Goal: Task Accomplishment & Management: Manage account settings

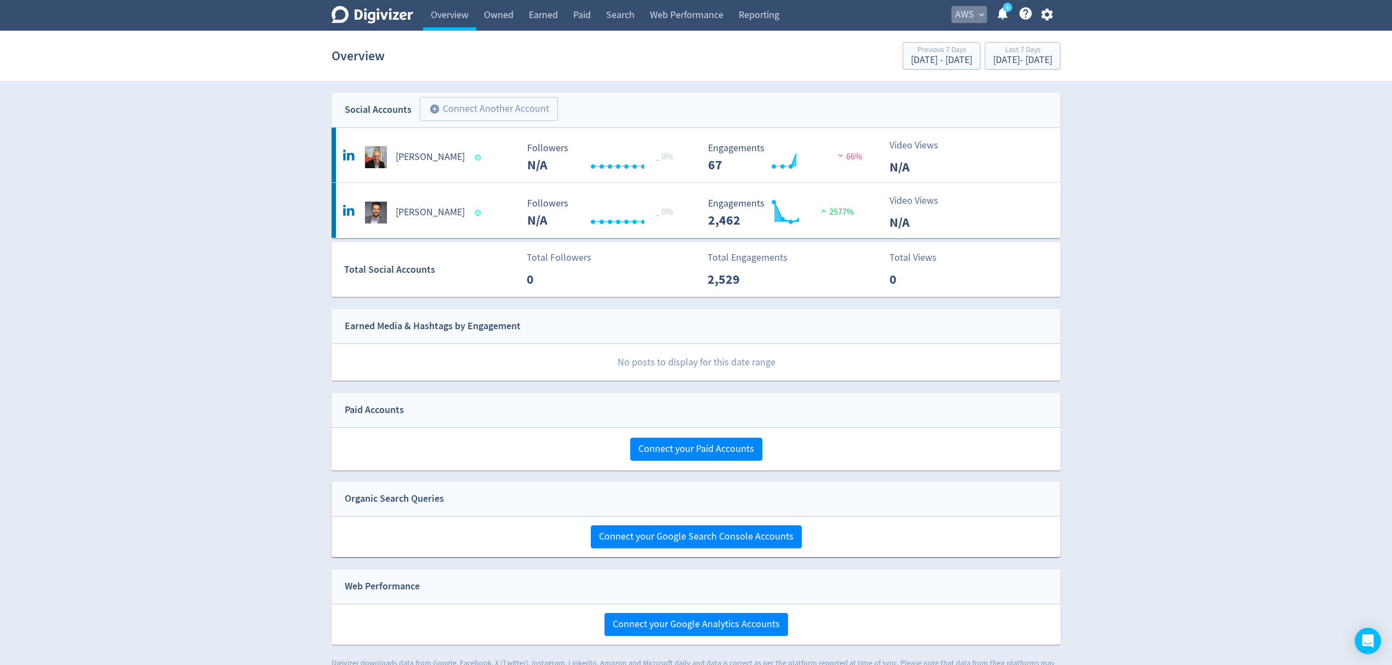
click at [960, 19] on span "AWS" at bounding box center [964, 15] width 19 height 18
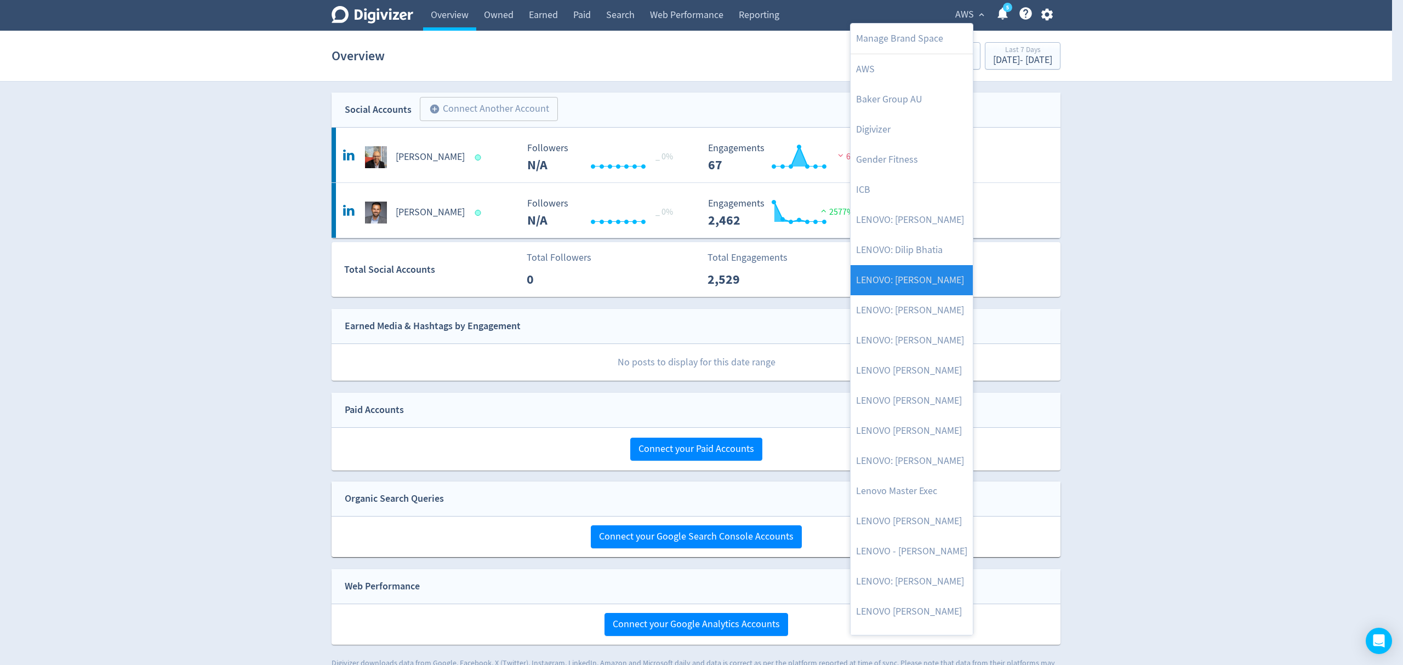
click at [932, 276] on link "LENOVO: [PERSON_NAME]" at bounding box center [911, 280] width 122 height 30
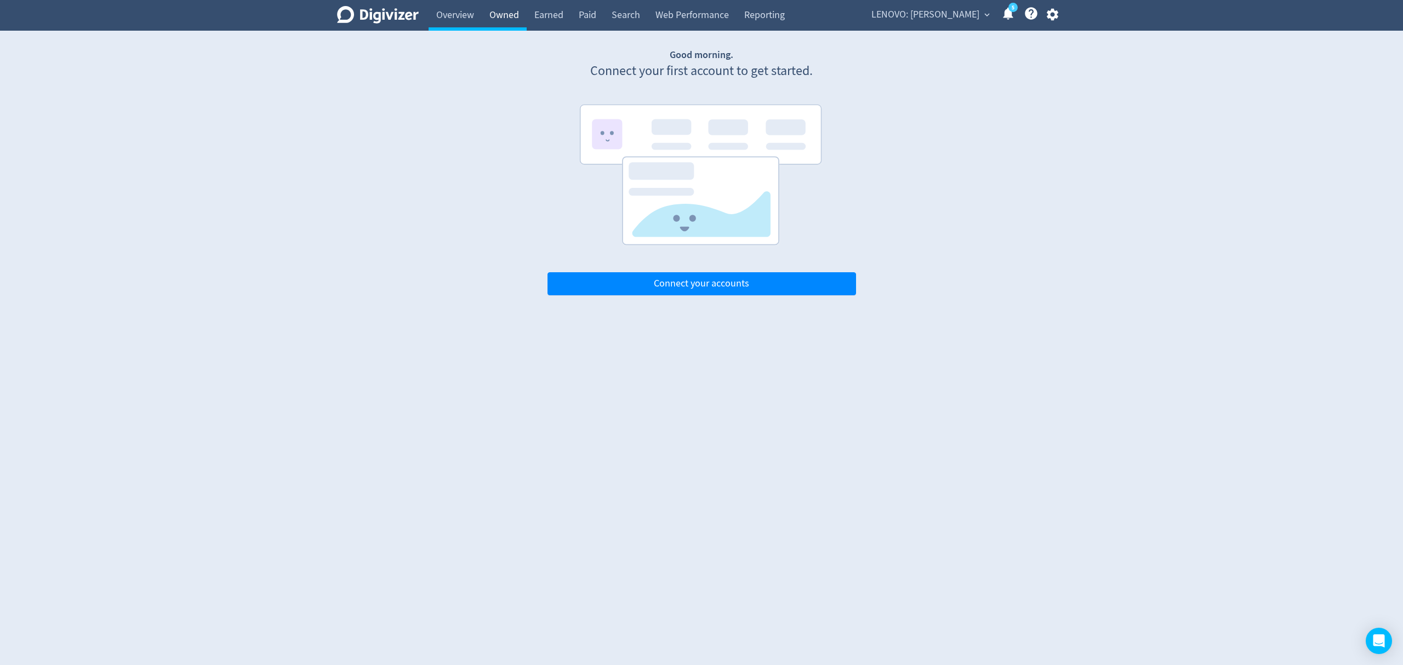
click at [505, 9] on link "Owned" at bounding box center [504, 15] width 45 height 31
click at [556, 14] on link "Earned" at bounding box center [549, 15] width 44 height 31
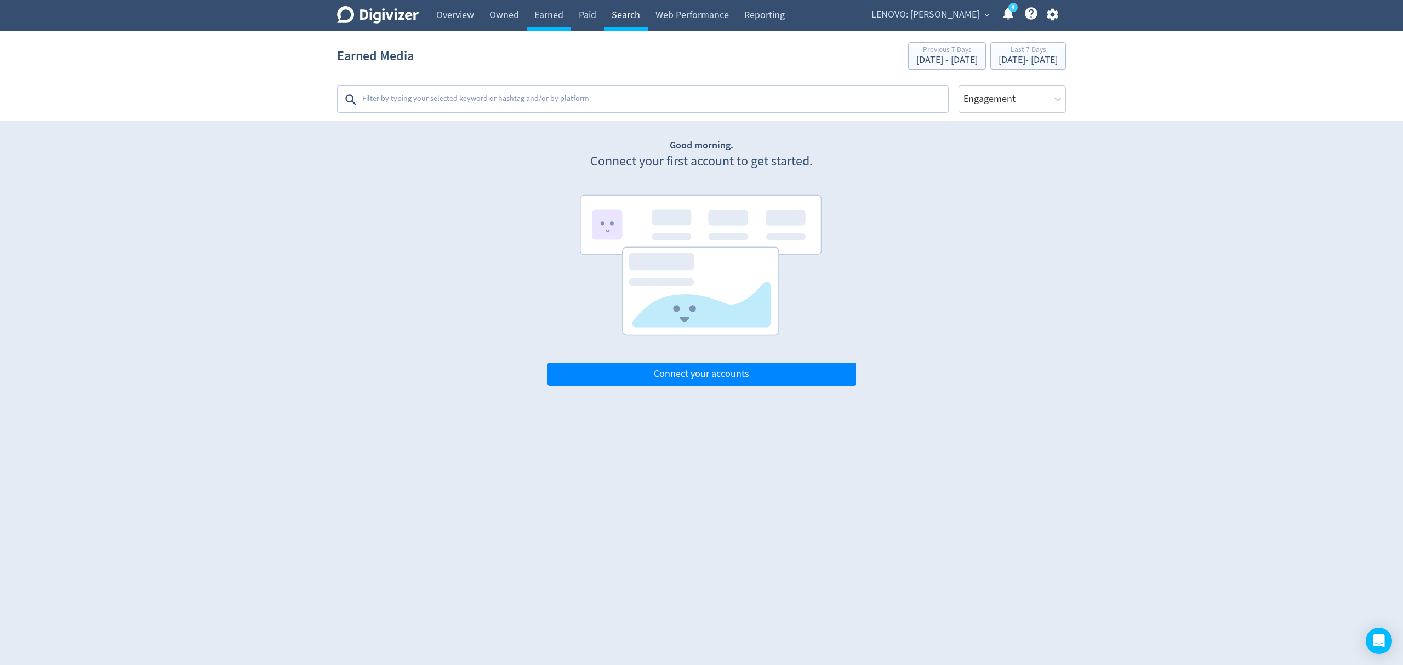
click at [622, 15] on link "Search" at bounding box center [626, 15] width 44 height 31
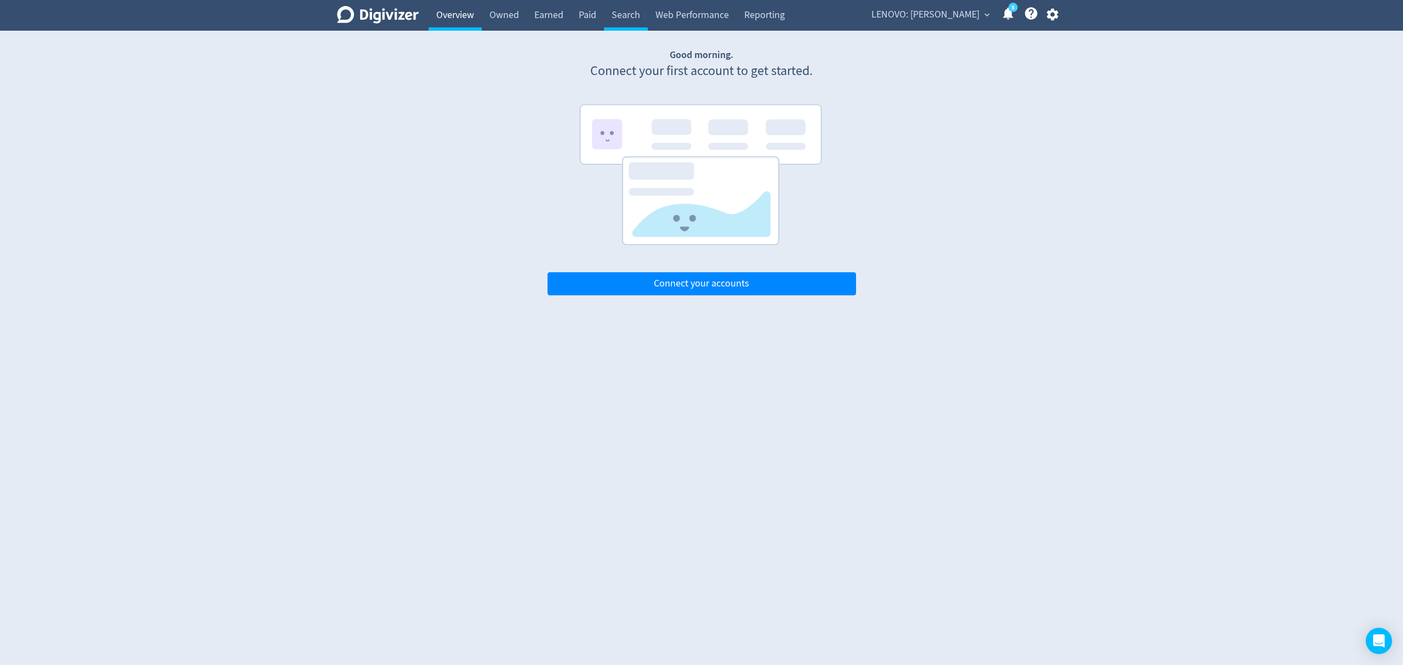
click at [453, 14] on link "Overview" at bounding box center [454, 15] width 53 height 31
click at [1058, 14] on icon "button" at bounding box center [1052, 14] width 15 height 15
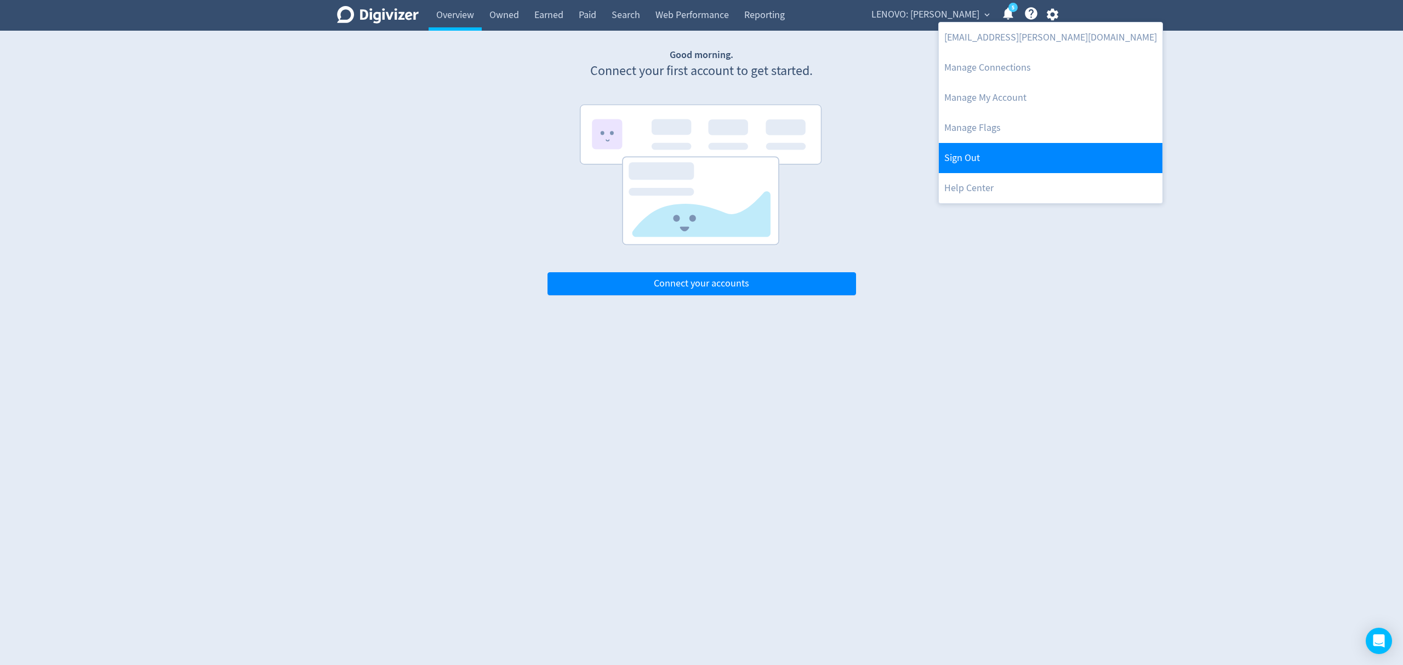
click at [1003, 152] on link "Sign Out" at bounding box center [1051, 158] width 224 height 30
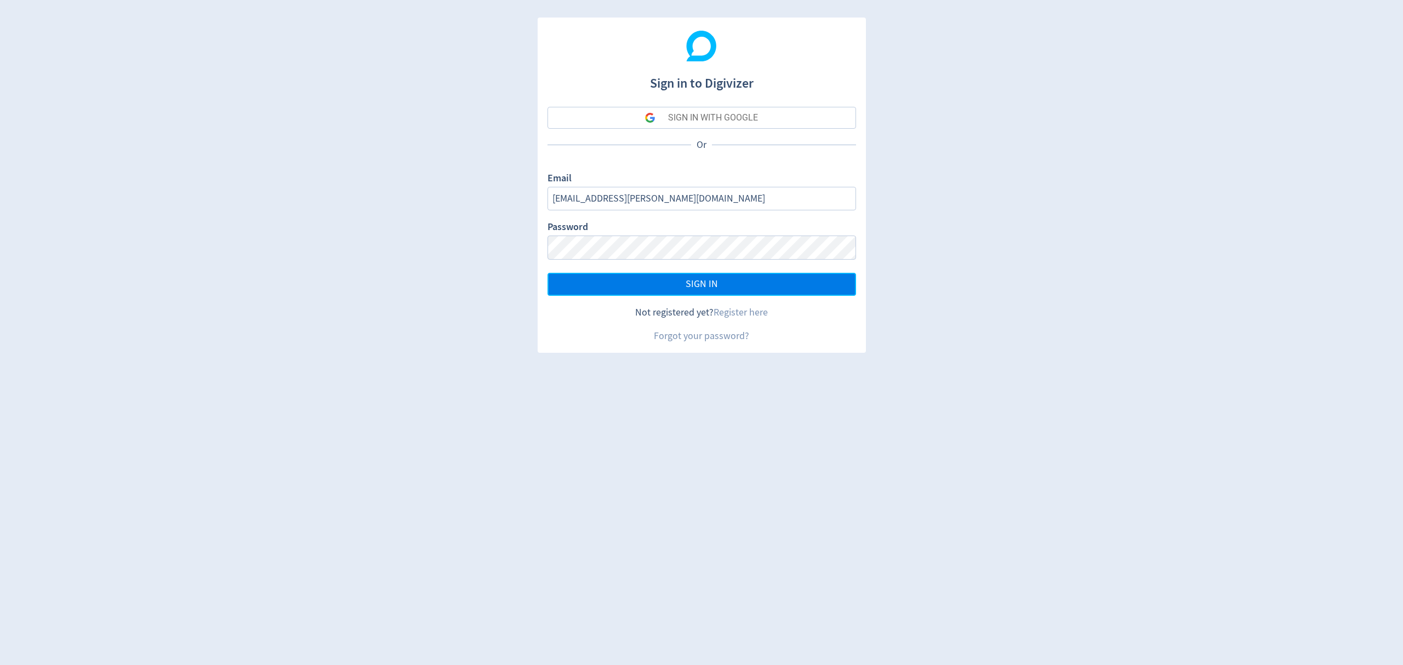
click at [735, 286] on button "SIGN IN" at bounding box center [701, 284] width 308 height 23
